Goal: Task Accomplishment & Management: Complete application form

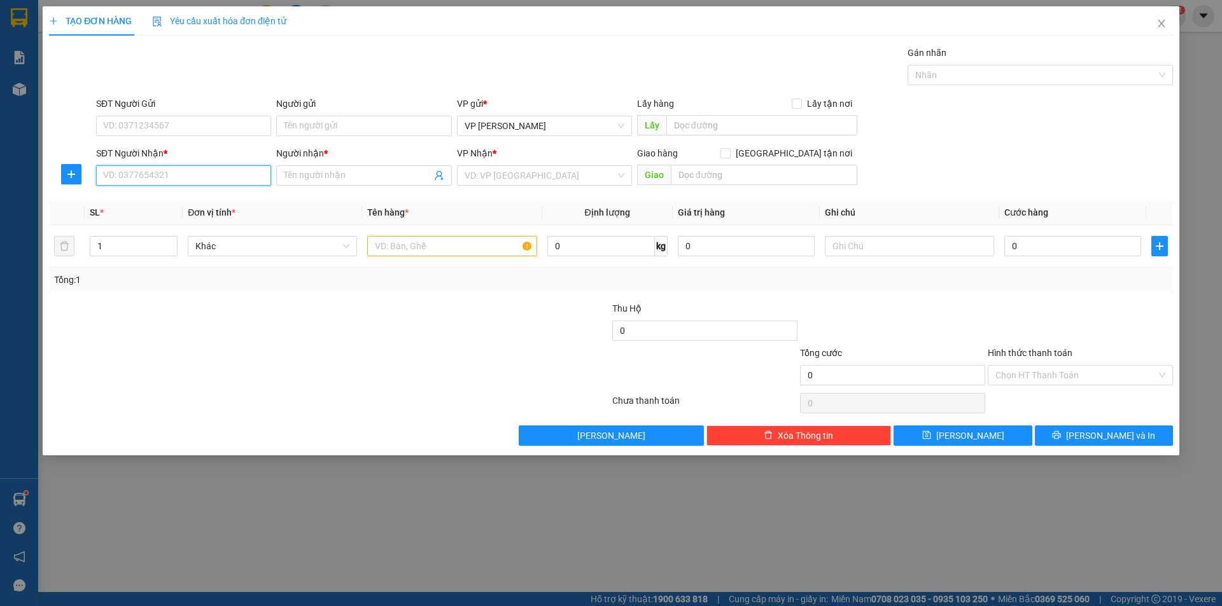
click at [144, 171] on input "SĐT Người Nhận *" at bounding box center [183, 175] width 175 height 20
click at [183, 199] on div "0905227882 - Ốc Ben" at bounding box center [184, 201] width 160 height 14
type input "0905227882"
type input "Ốc Ben"
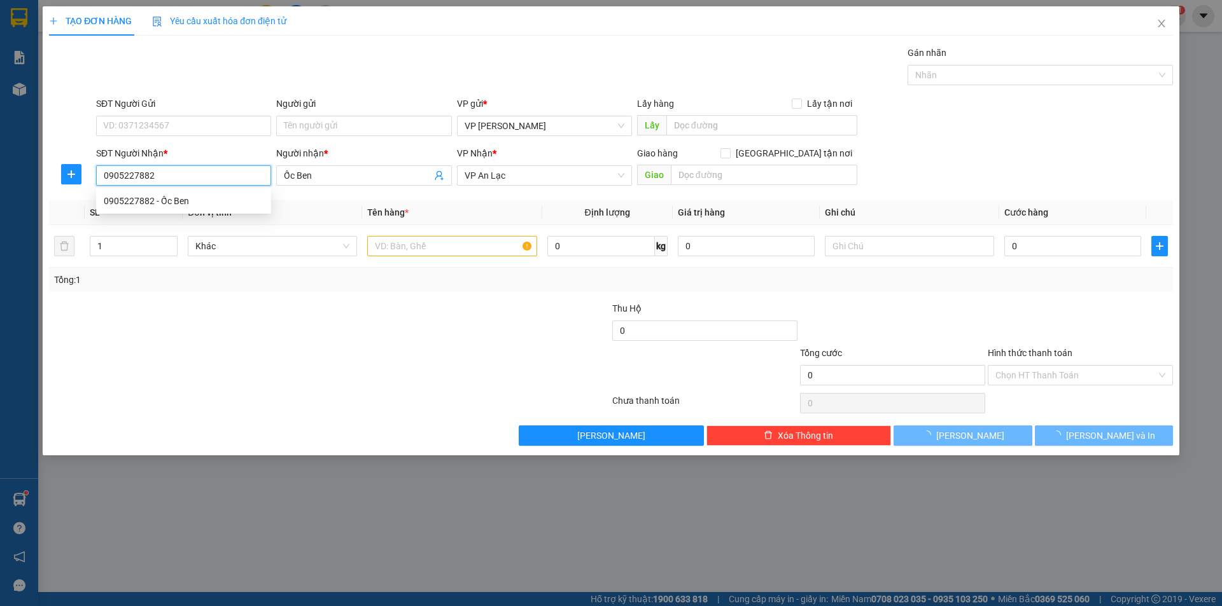
type input "50.000"
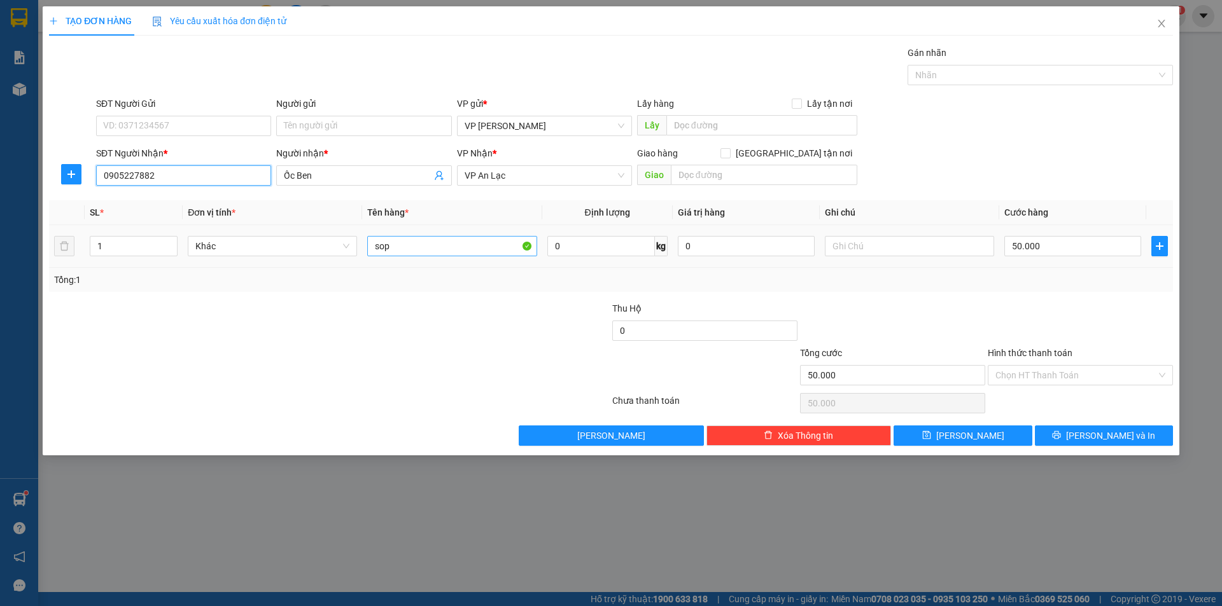
type input "0905227882"
click at [476, 246] on input "sop" at bounding box center [451, 246] width 169 height 20
click at [475, 245] on input "sop" at bounding box center [451, 246] width 169 height 20
type input "thùng giấy"
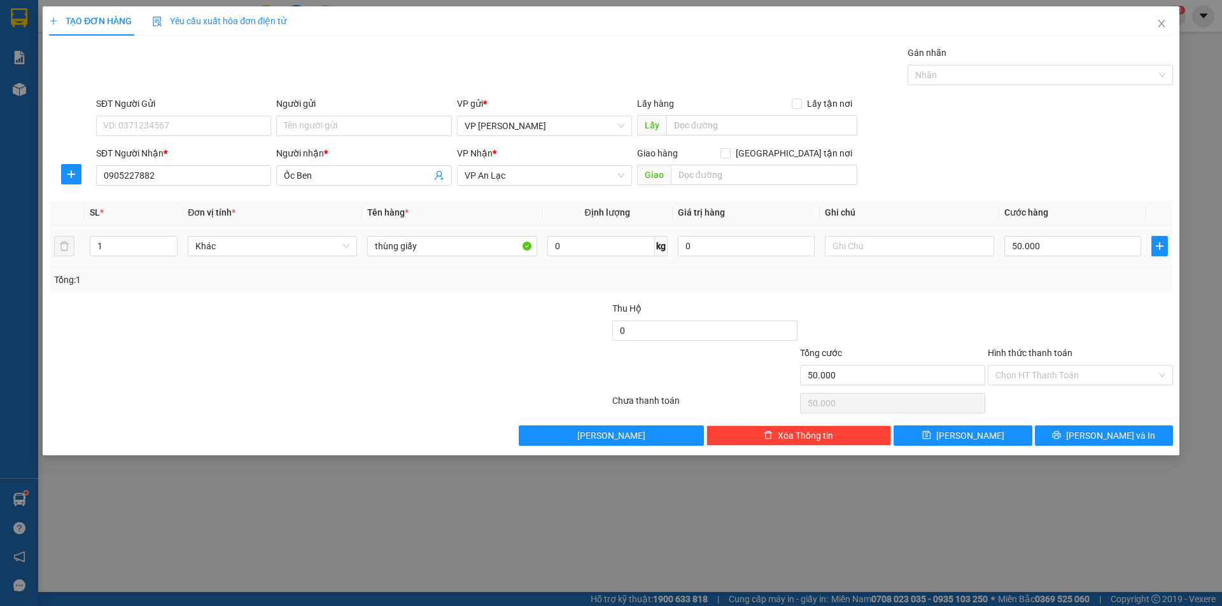
click at [1055, 234] on div "50.000" at bounding box center [1072, 246] width 137 height 25
drag, startPoint x: 1055, startPoint y: 259, endPoint x: 1081, endPoint y: 232, distance: 37.3
click at [1065, 251] on td "50.000" at bounding box center [1072, 246] width 147 height 43
drag, startPoint x: 1099, startPoint y: 226, endPoint x: 1091, endPoint y: 241, distance: 16.5
click at [1094, 237] on td "50.000" at bounding box center [1072, 246] width 147 height 43
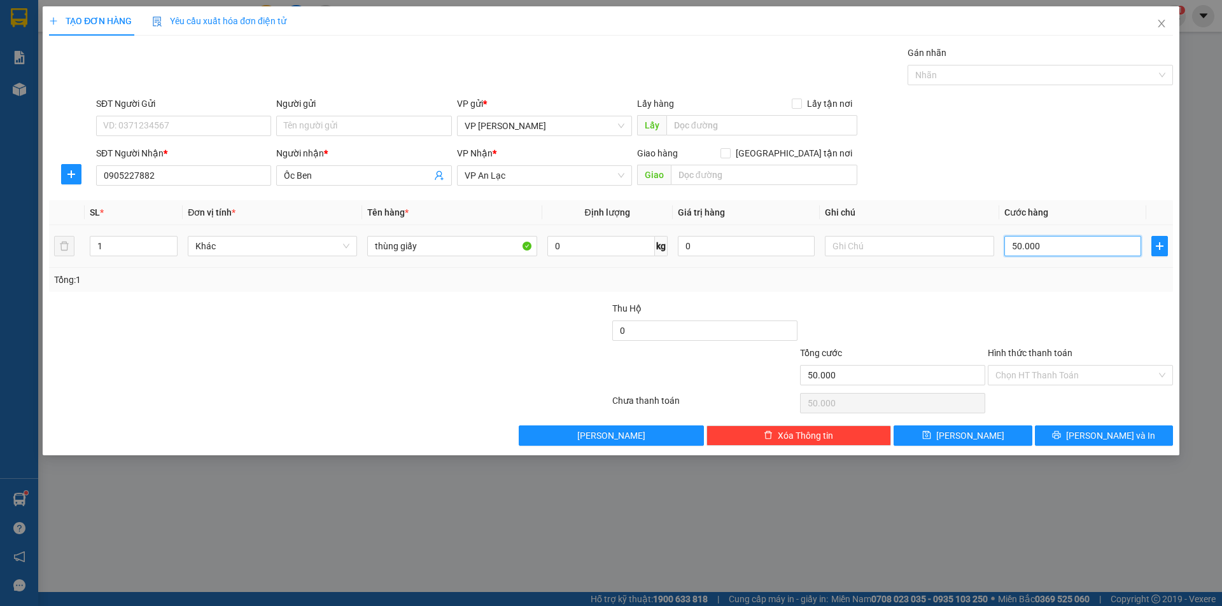
click at [1090, 246] on input "50.000" at bounding box center [1072, 246] width 137 height 20
type input "0"
type input "3"
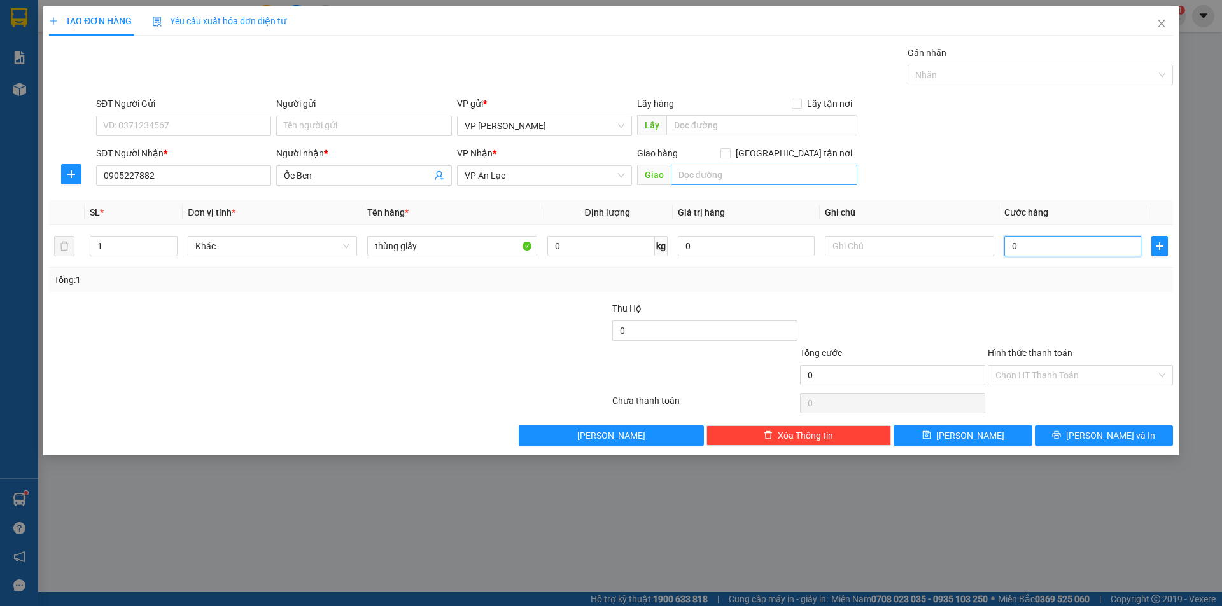
type input "3"
type input "003"
type input "30"
type input "0.030"
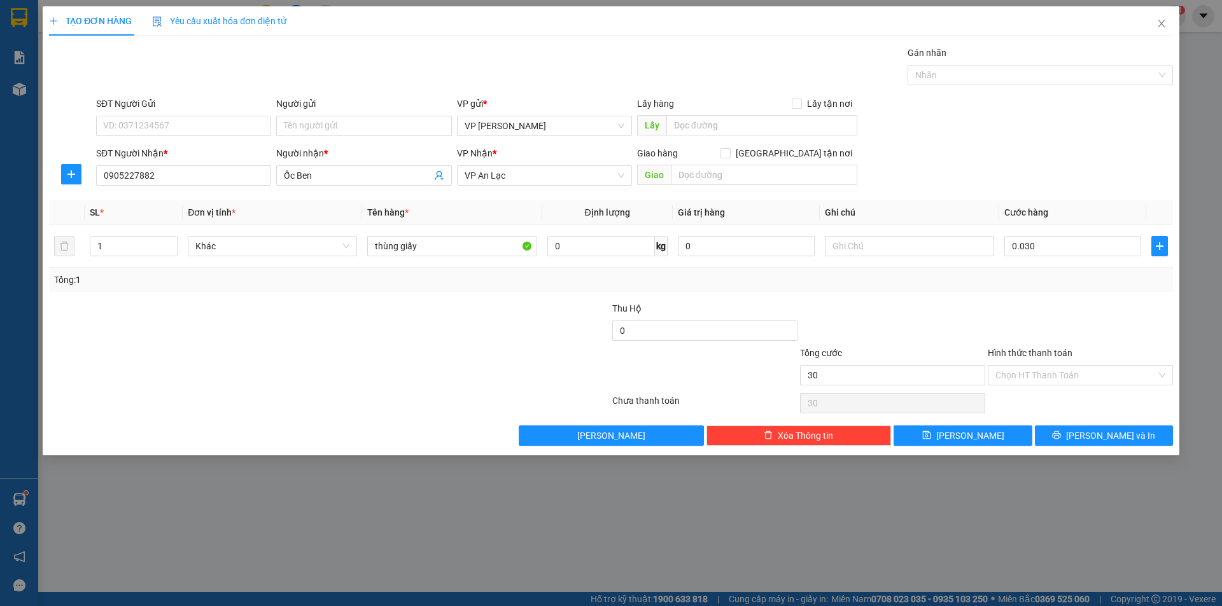
type input "30.000"
click at [1035, 125] on div "SĐT Người Gửi VD: 0371234567 Người gửi Tên người gửi VP gửi * VP [PERSON_NAME] …" at bounding box center [635, 119] width 1082 height 45
click at [1121, 373] on input "Hình thức thanh toán" at bounding box center [1075, 375] width 161 height 19
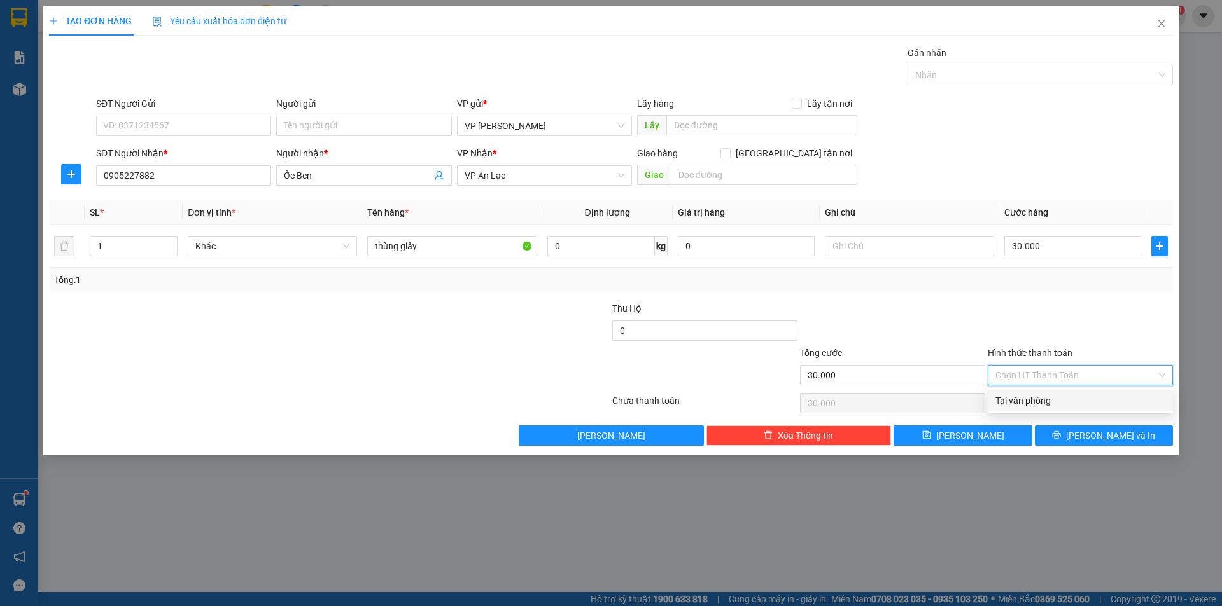
drag, startPoint x: 1094, startPoint y: 402, endPoint x: 1085, endPoint y: 397, distance: 10.5
click at [1094, 402] on div "Tại văn phòng" at bounding box center [1080, 401] width 170 height 14
type input "0"
click at [1004, 279] on div "Tổng: 1" at bounding box center [611, 280] width 1114 height 14
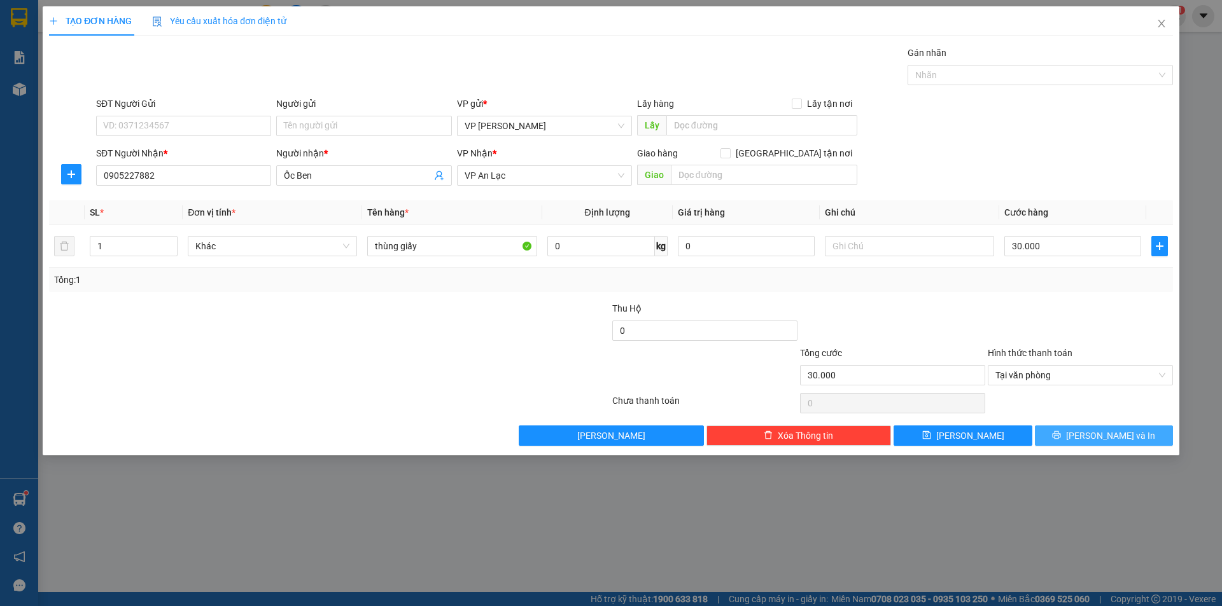
click at [1075, 433] on button "[PERSON_NAME] và In" at bounding box center [1104, 436] width 138 height 20
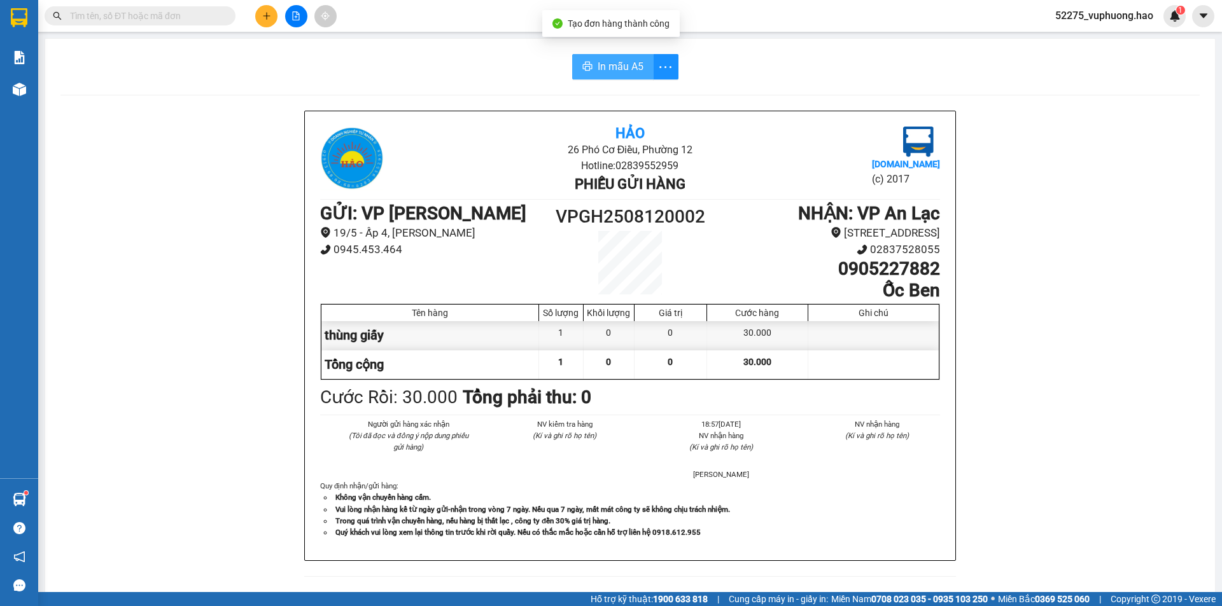
click at [605, 61] on span "In mẫu A5" at bounding box center [620, 67] width 46 height 16
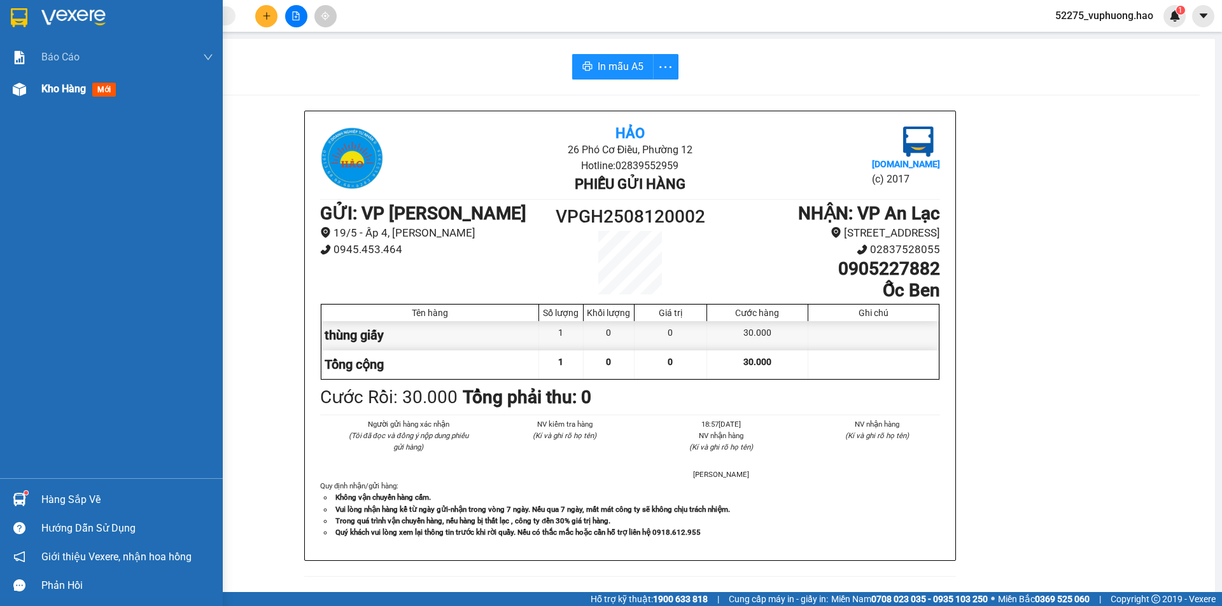
click at [36, 90] on div "Kho hàng mới" at bounding box center [111, 89] width 223 height 32
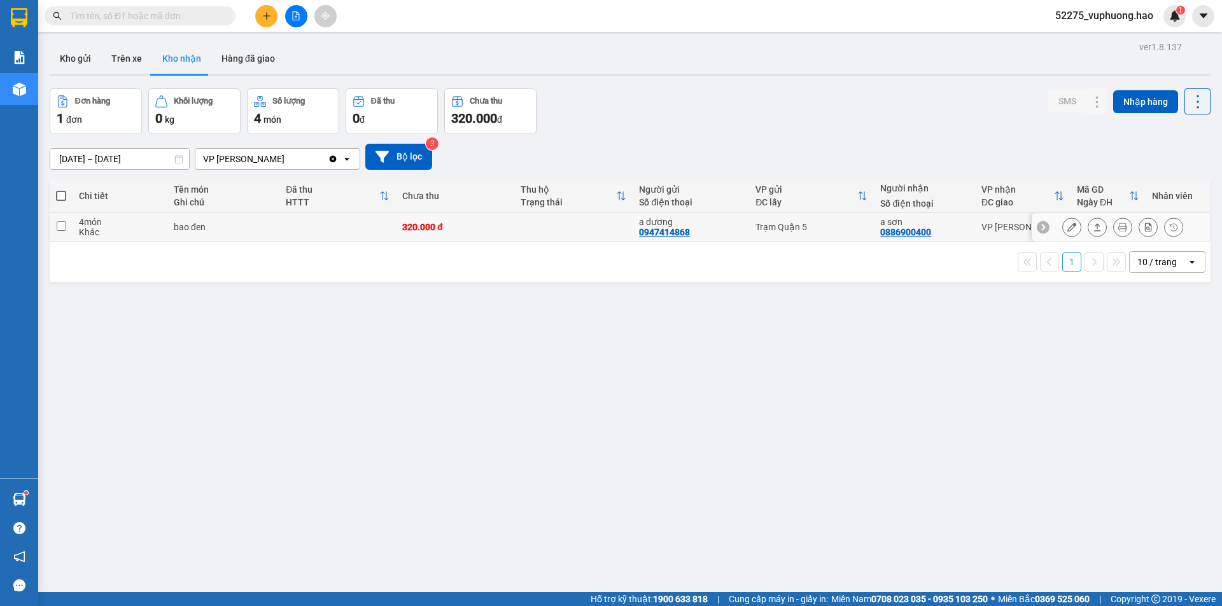
click at [551, 225] on td at bounding box center [573, 227] width 118 height 29
checkbox input "true"
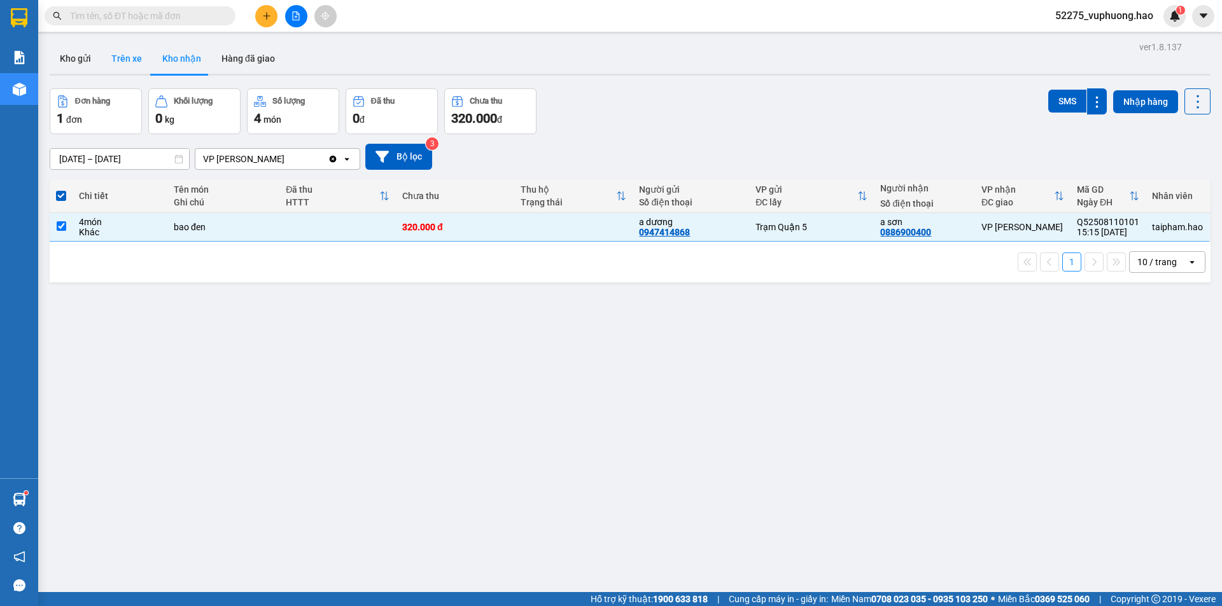
click at [111, 53] on button "Trên xe" at bounding box center [126, 58] width 51 height 31
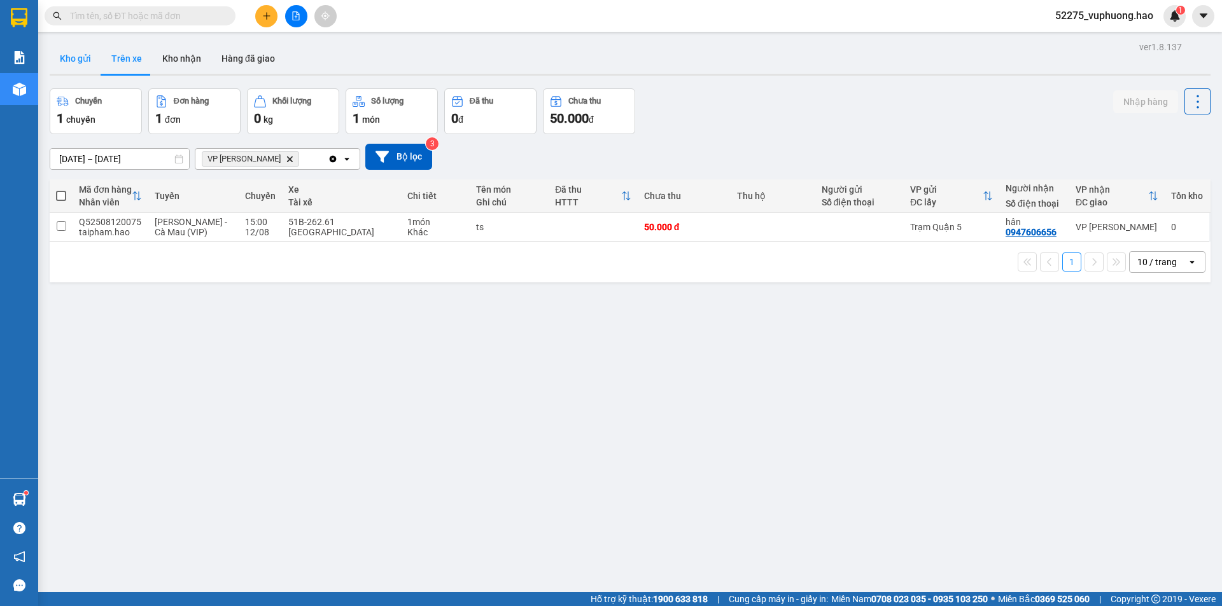
click at [76, 55] on button "Kho gửi" at bounding box center [76, 58] width 52 height 31
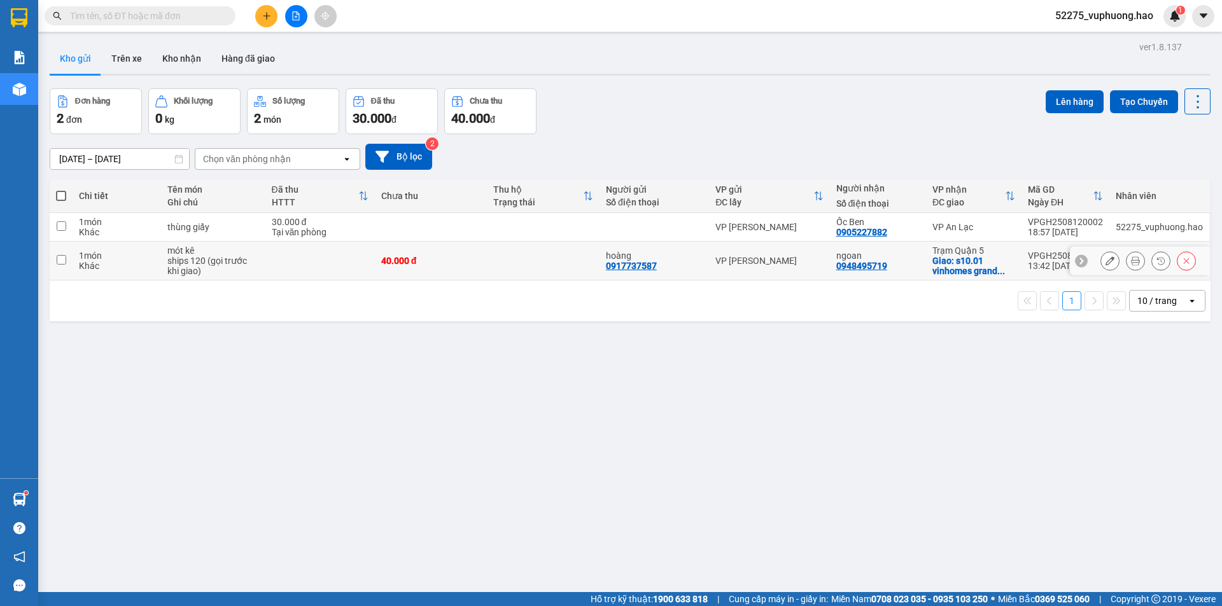
click at [1054, 258] on div "VPGH2508120001" at bounding box center [1065, 256] width 75 height 10
checkbox input "true"
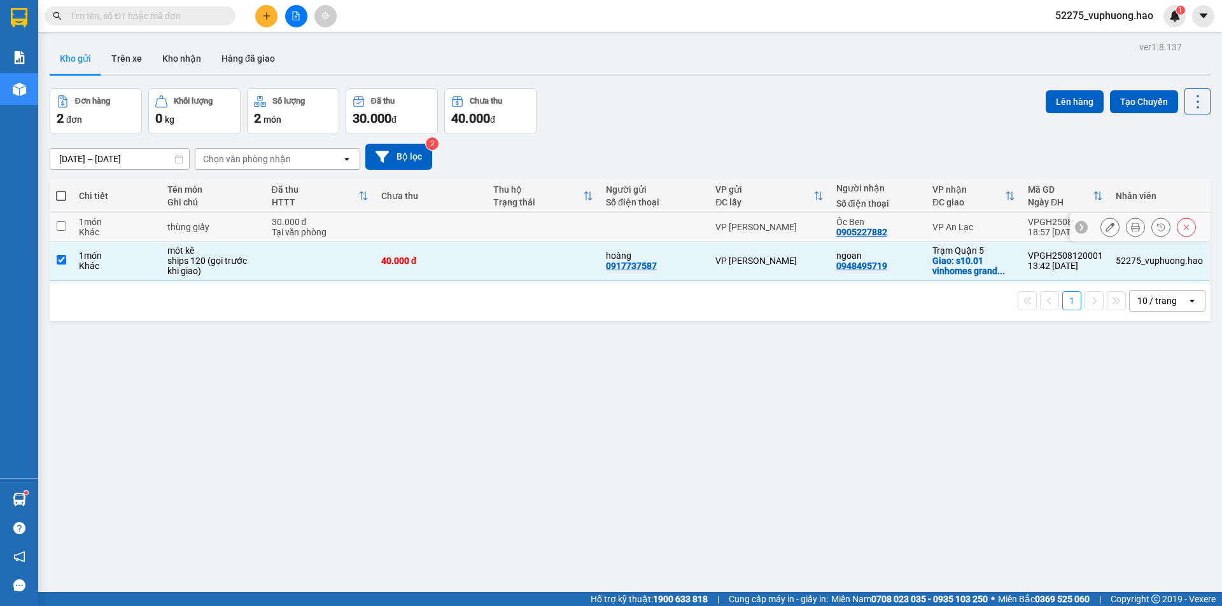
click at [1040, 225] on div "VPGH2508120002" at bounding box center [1065, 222] width 75 height 10
checkbox input "true"
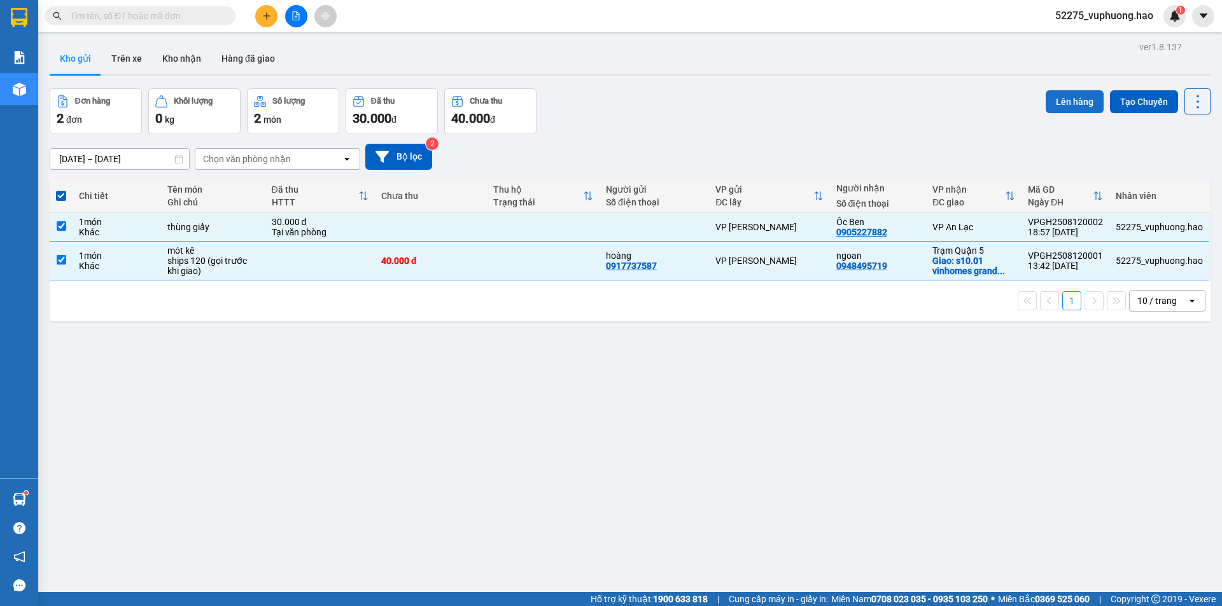
click at [1063, 108] on button "Lên hàng" at bounding box center [1074, 101] width 58 height 23
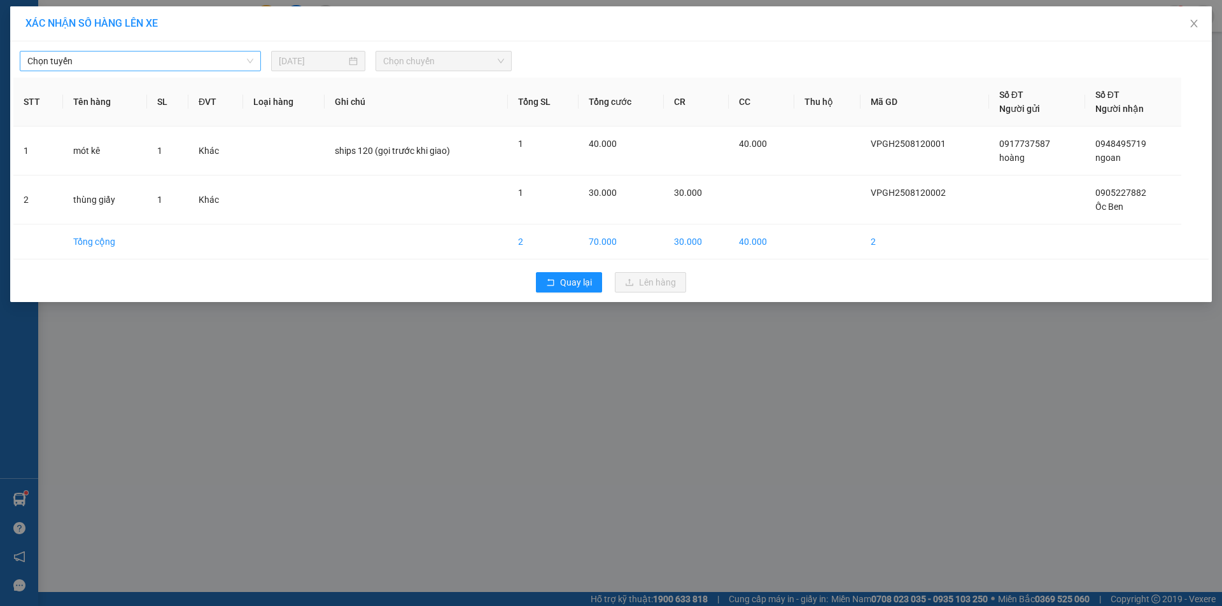
click at [216, 62] on span "Chọn tuyến" at bounding box center [140, 61] width 226 height 19
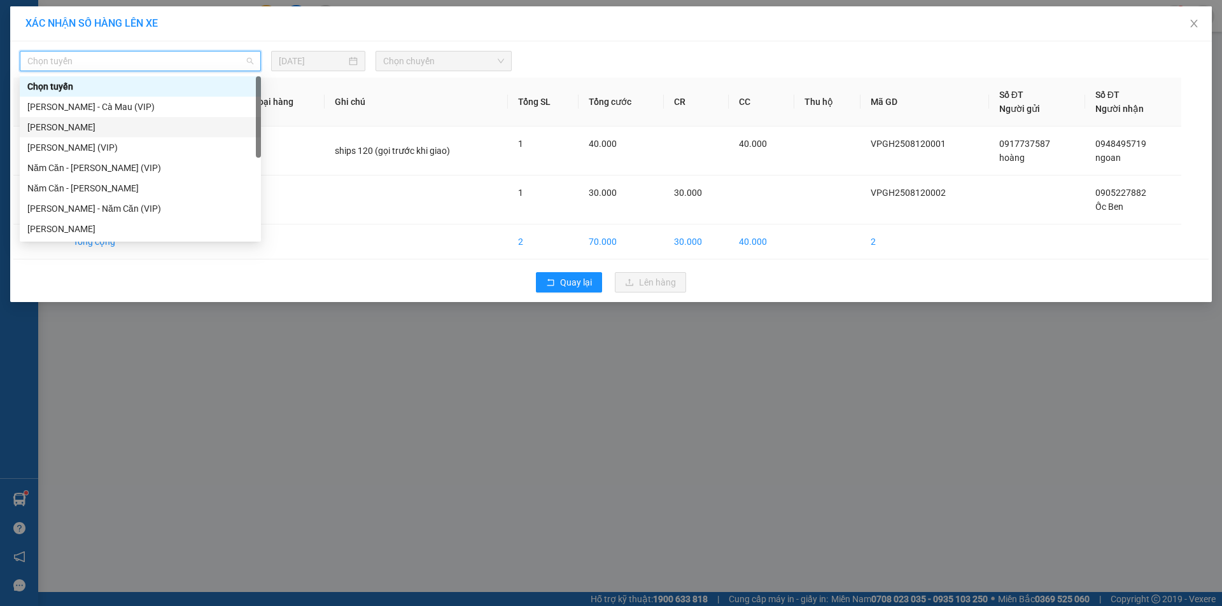
click at [92, 123] on div "[PERSON_NAME]" at bounding box center [140, 127] width 226 height 14
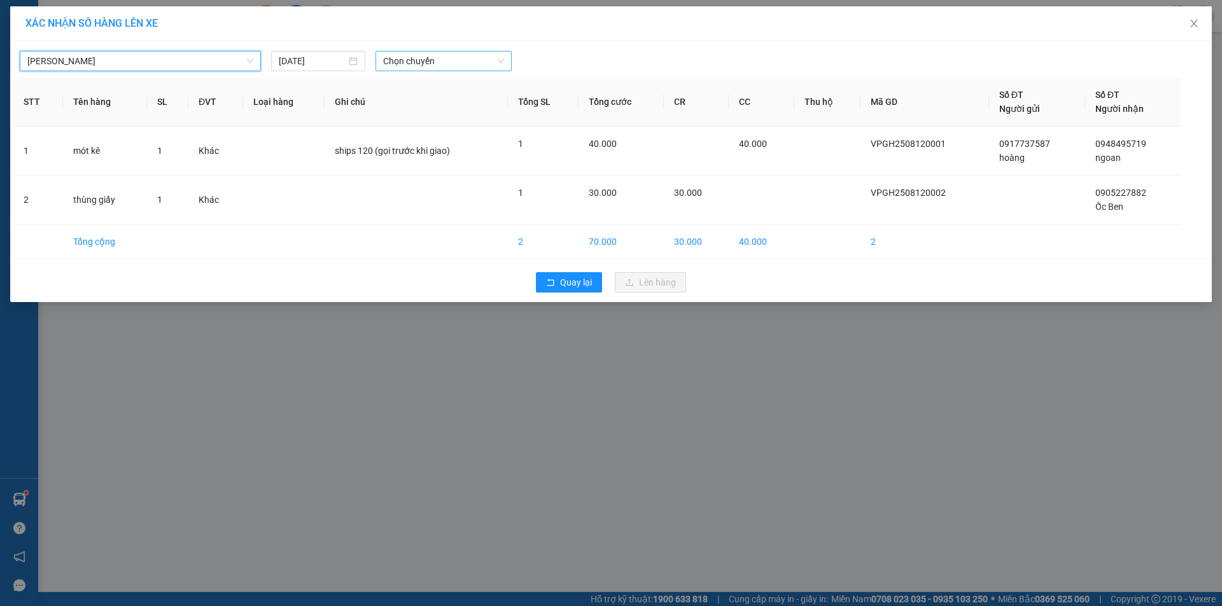
click at [453, 59] on span "Chọn chuyến" at bounding box center [443, 61] width 121 height 19
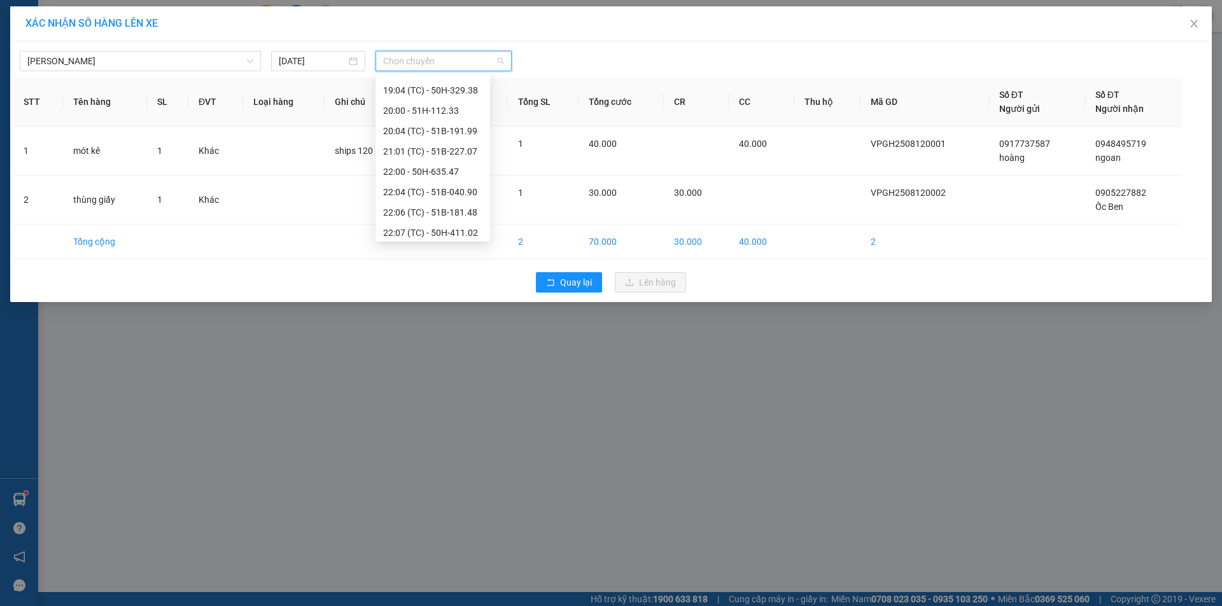
scroll to position [244, 0]
click at [428, 218] on div "22:40 - 51B-124.20" at bounding box center [432, 209] width 115 height 20
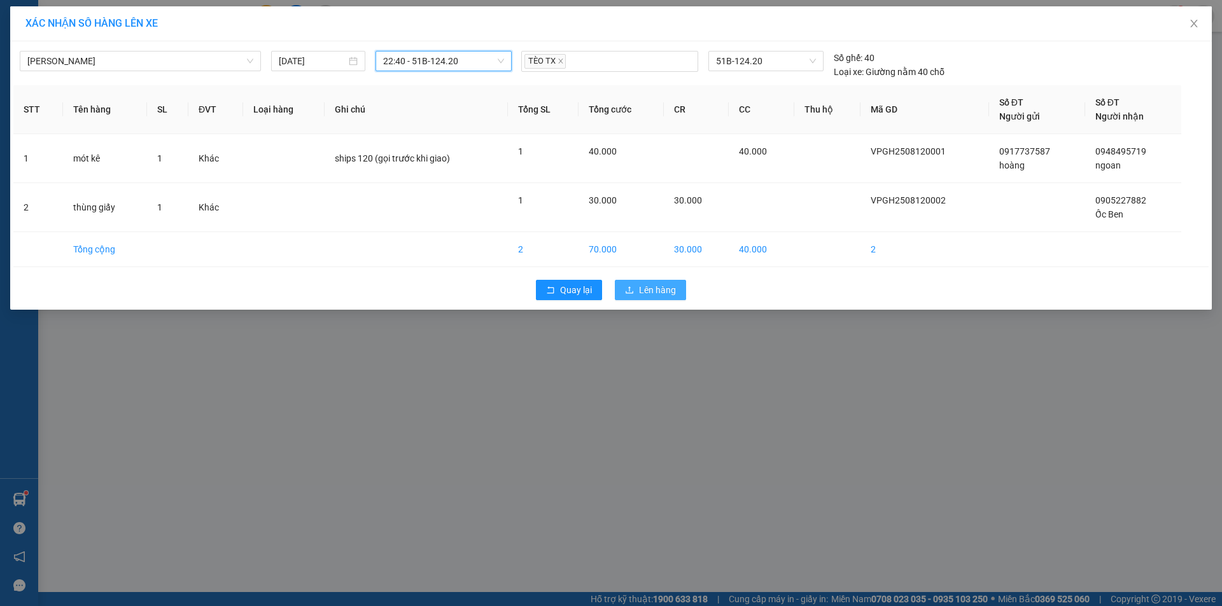
click at [654, 299] on button "Lên hàng" at bounding box center [650, 290] width 71 height 20
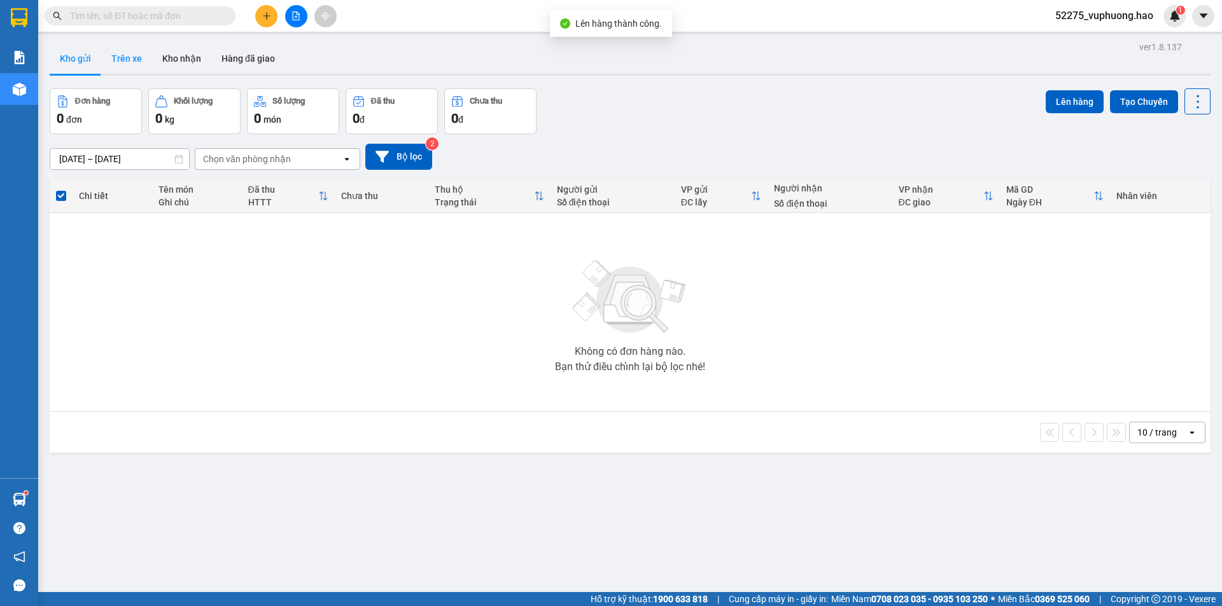
click at [135, 64] on button "Trên xe" at bounding box center [126, 58] width 51 height 31
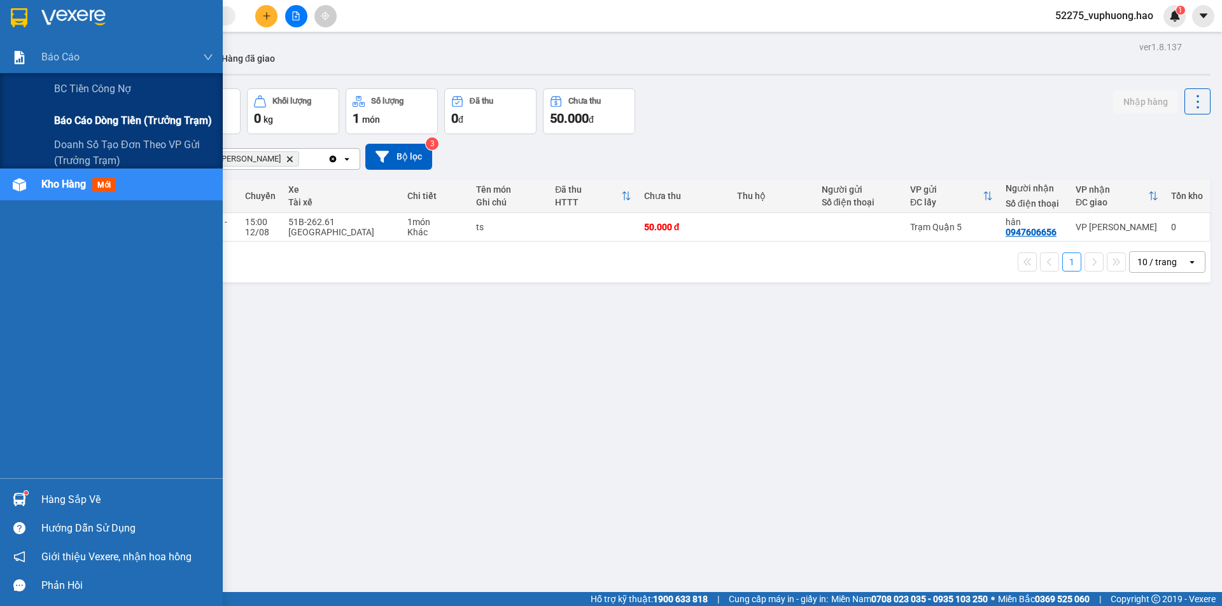
click at [127, 115] on span "Báo cáo dòng tiền (trưởng trạm)" at bounding box center [133, 121] width 158 height 16
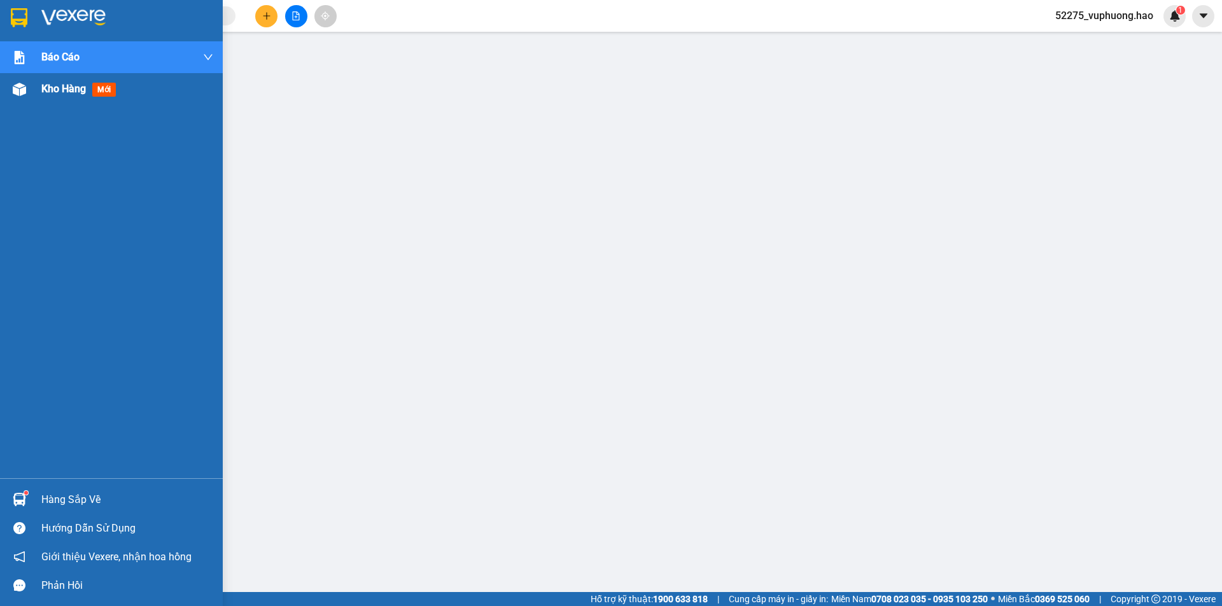
click at [59, 95] on div "Kho hàng mới" at bounding box center [81, 89] width 80 height 16
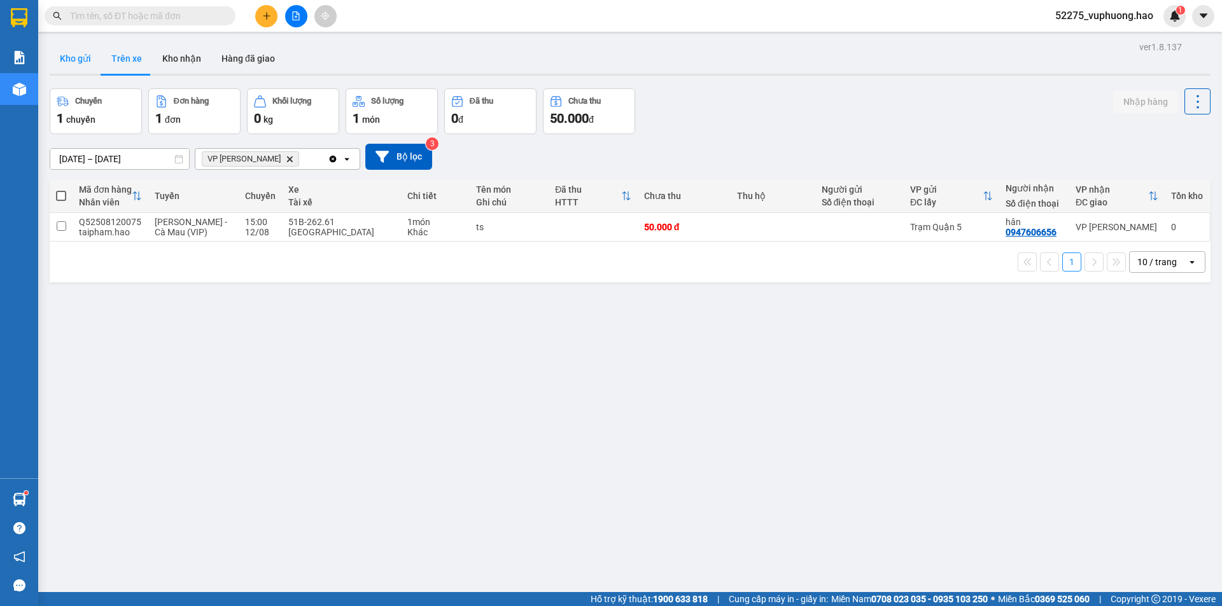
click at [78, 61] on button "Kho gửi" at bounding box center [76, 58] width 52 height 31
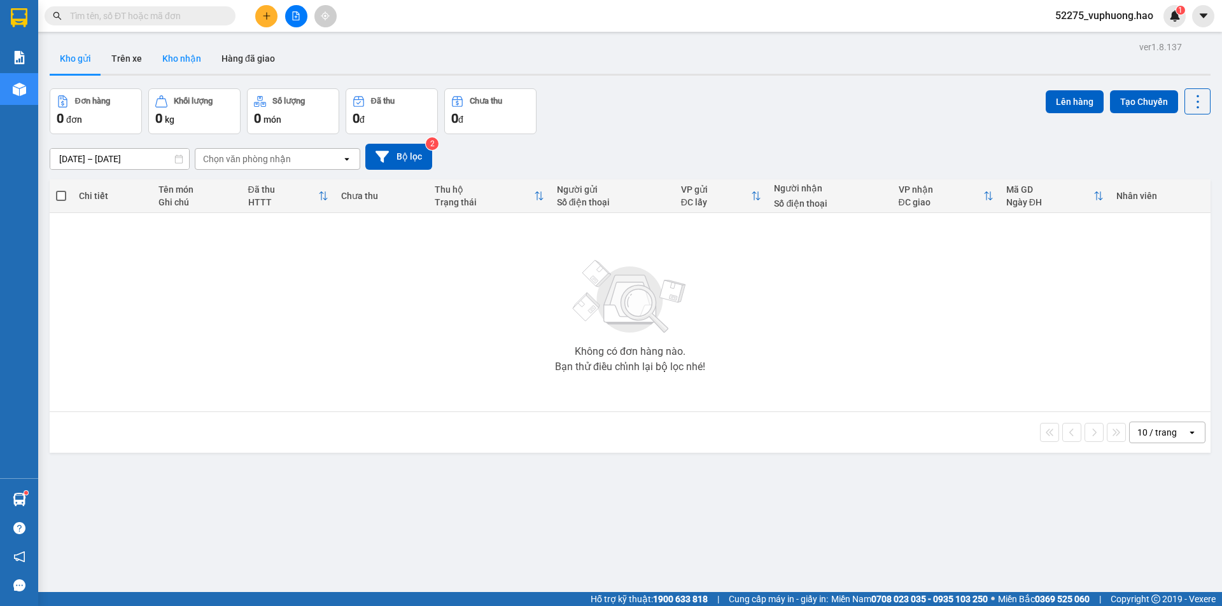
click at [171, 55] on button "Kho nhận" at bounding box center [181, 58] width 59 height 31
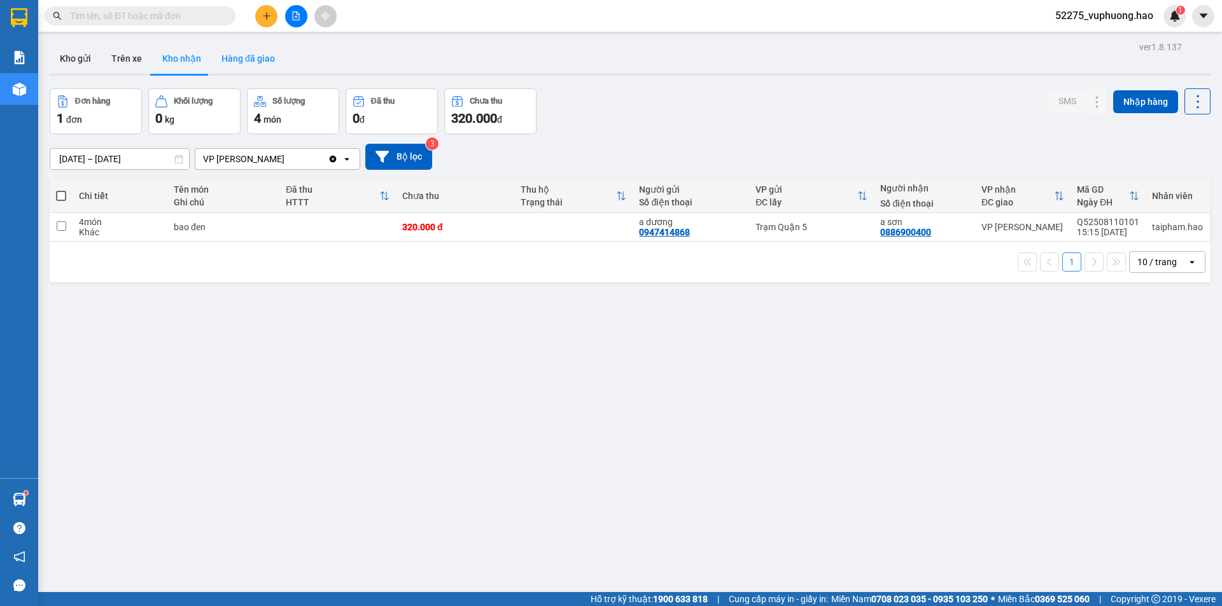
click at [246, 58] on button "Hàng đã giao" at bounding box center [248, 58] width 74 height 31
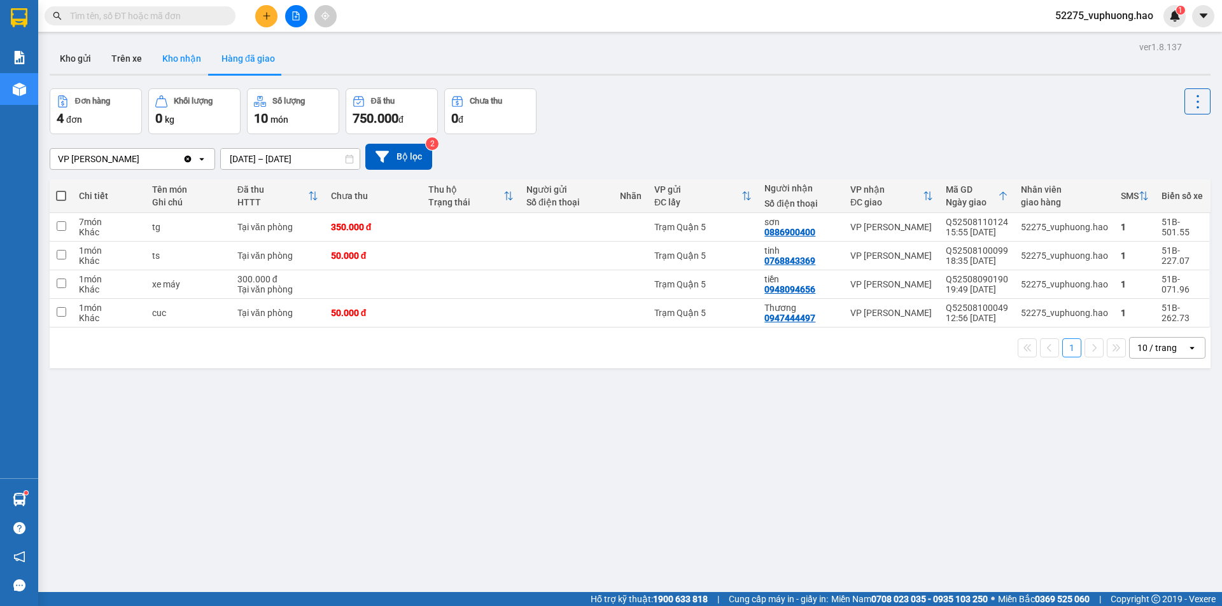
click at [182, 69] on button "Kho nhận" at bounding box center [181, 58] width 59 height 31
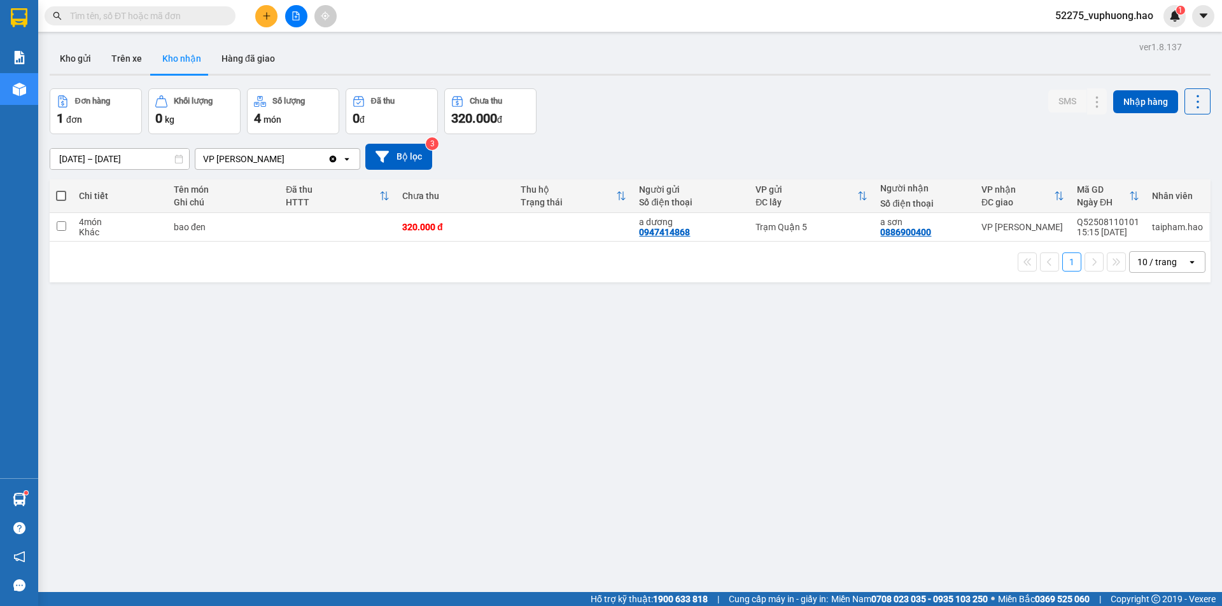
click at [885, 333] on div "ver 1.8.137 Kho gửi Trên xe Kho nhận Hàng đã giao Đơn hàng 1 đơn Khối lượng 0 k…" at bounding box center [630, 341] width 1171 height 606
